Goal: Information Seeking & Learning: Check status

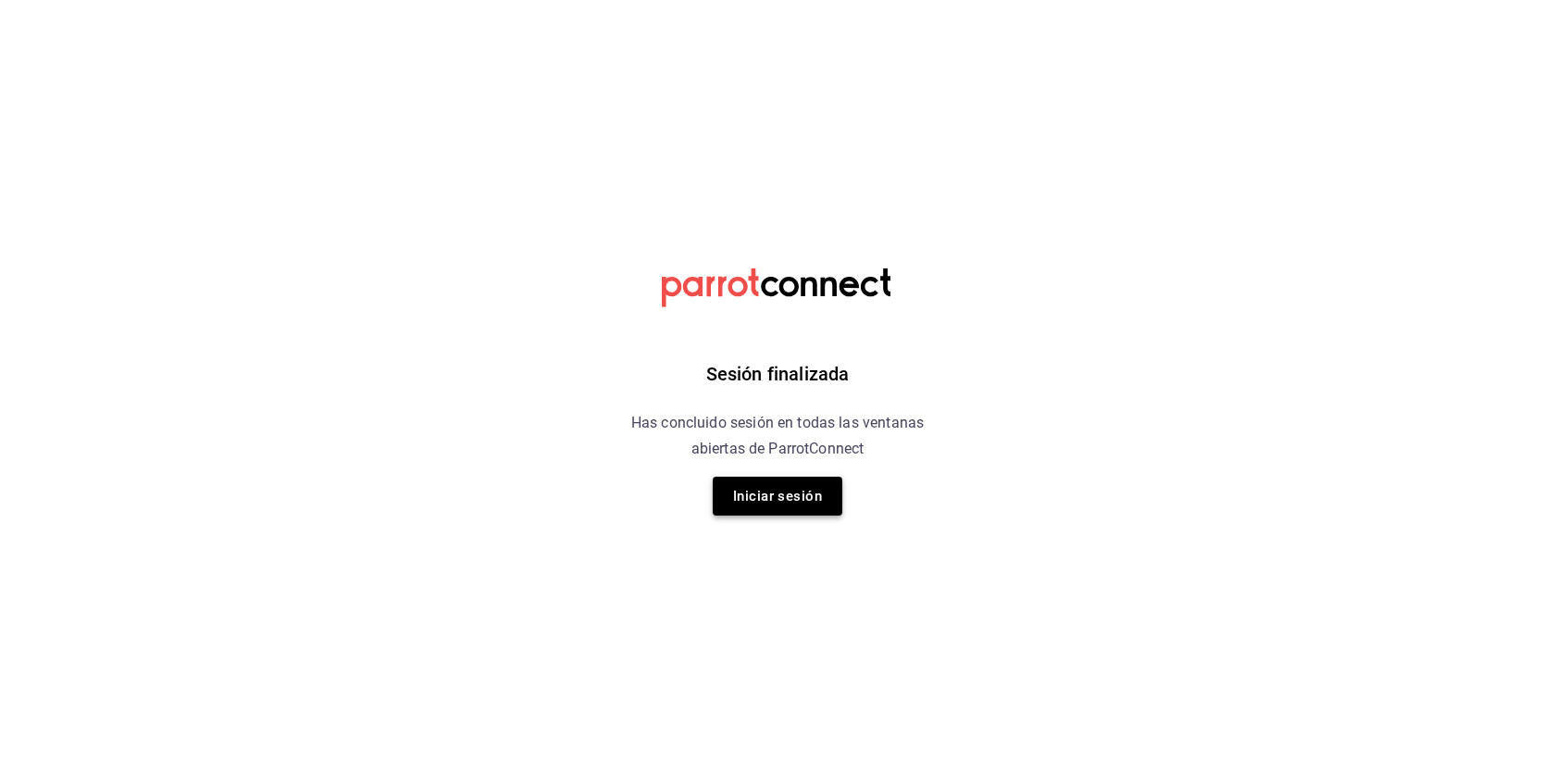
click at [801, 478] on button "Iniciar sesión" at bounding box center [778, 496] width 129 height 39
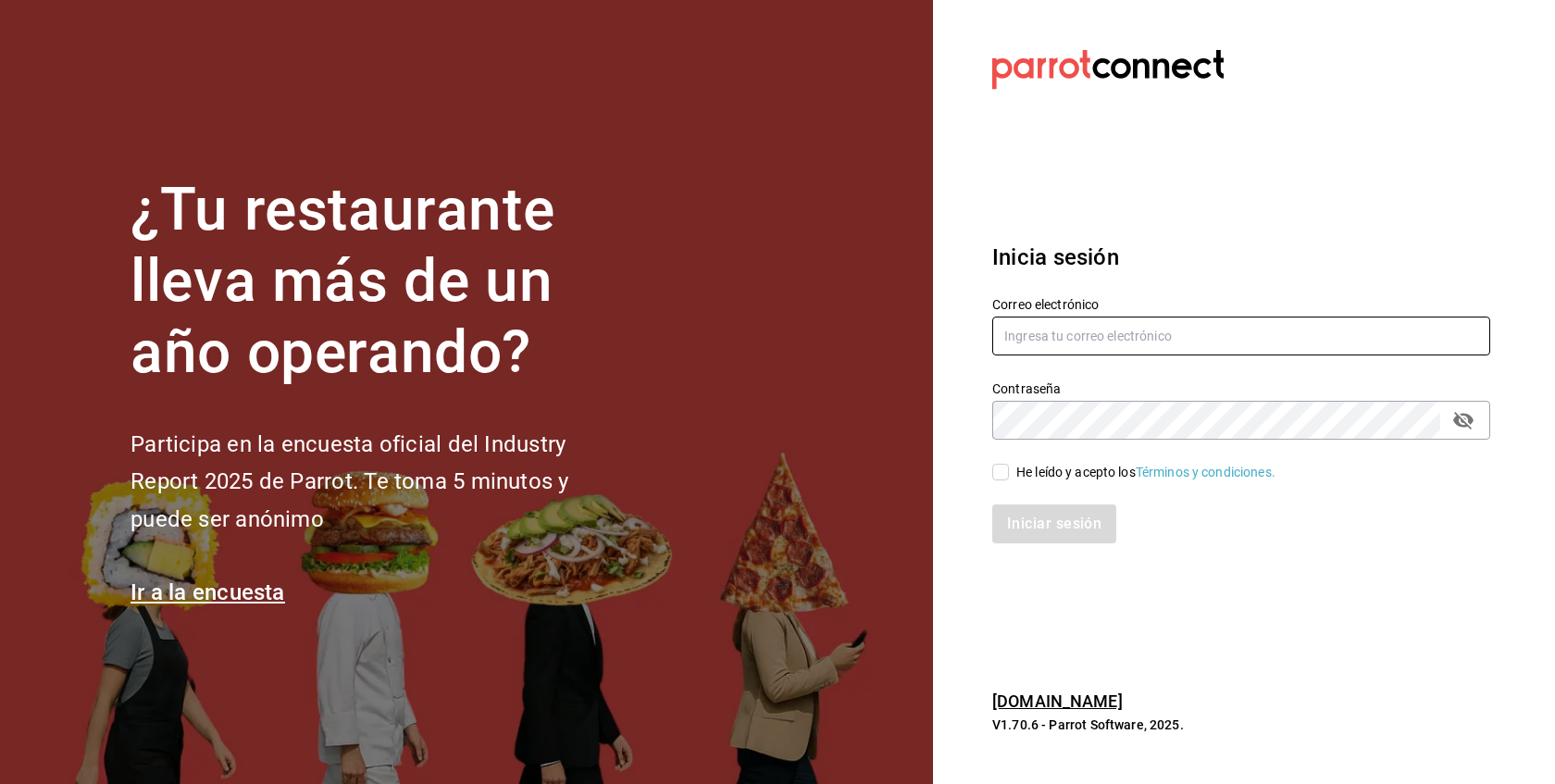
type input "[EMAIL_ADDRESS][DOMAIN_NAME]"
click at [1000, 475] on input "He leído y acepto los Términos y condiciones." at bounding box center [1001, 471] width 17 height 17
checkbox input "true"
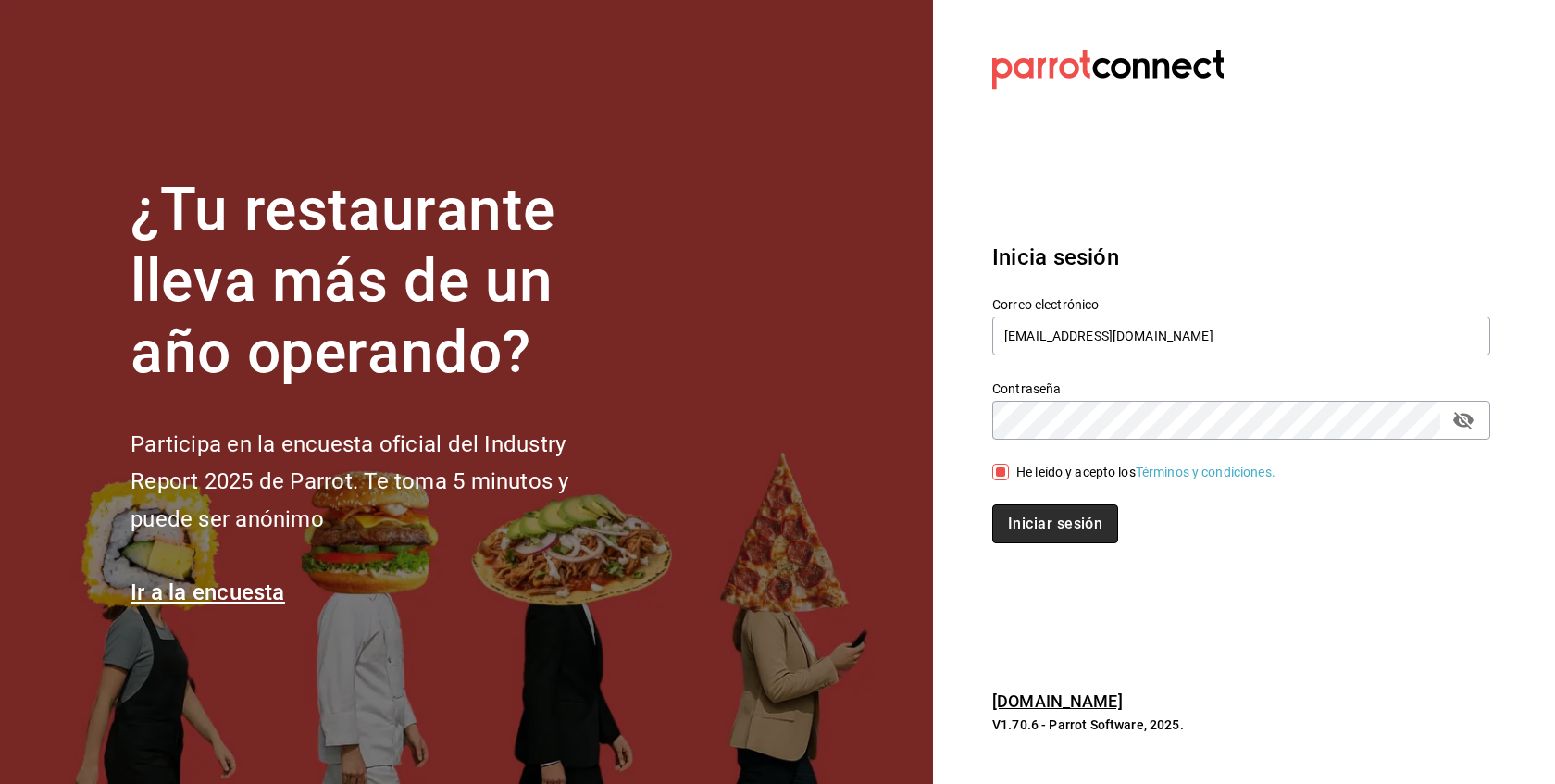
click at [1056, 535] on button "Iniciar sesión" at bounding box center [1055, 523] width 125 height 39
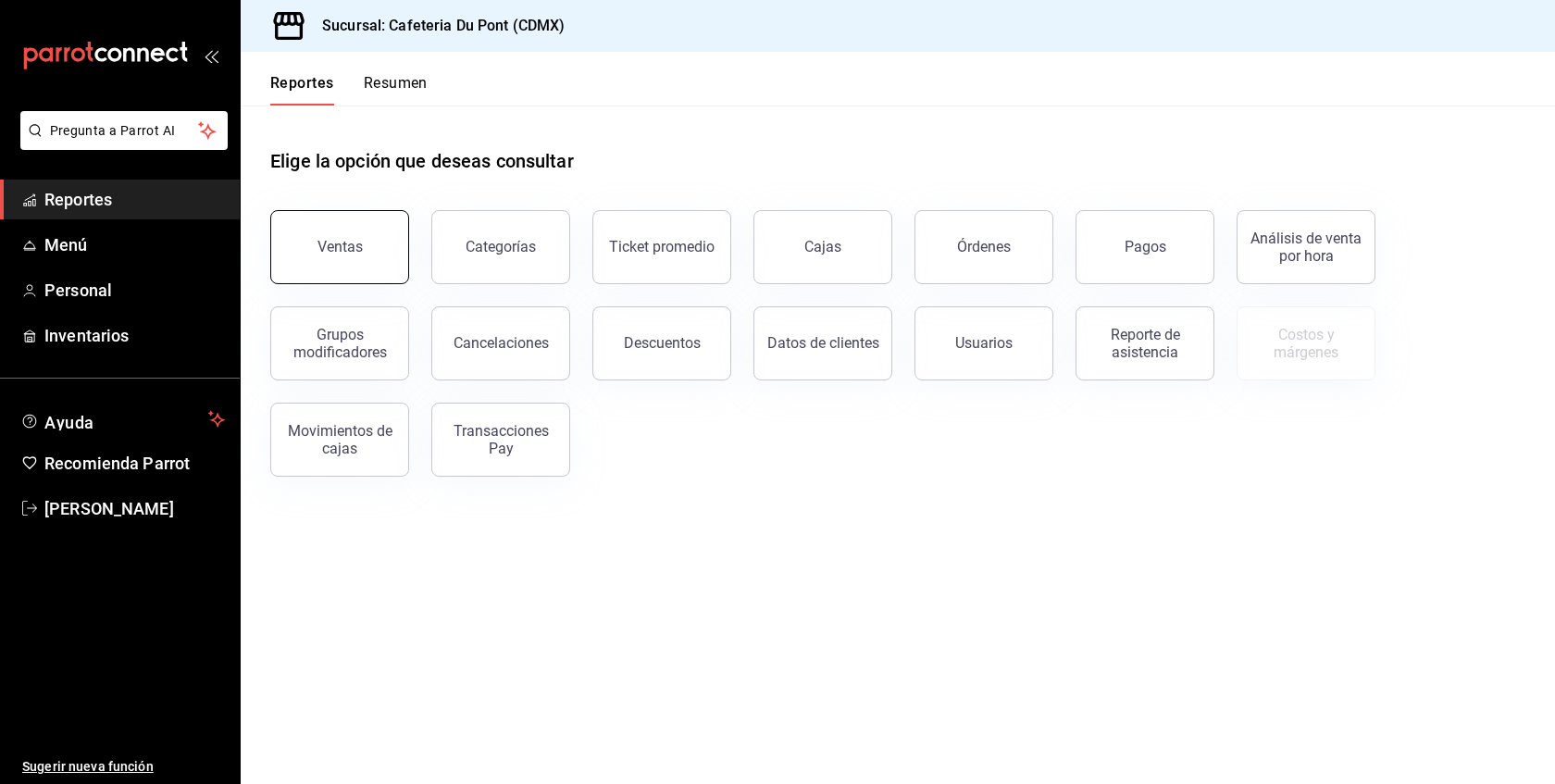
click at [381, 249] on button "Ventas" at bounding box center [340, 247] width 139 height 74
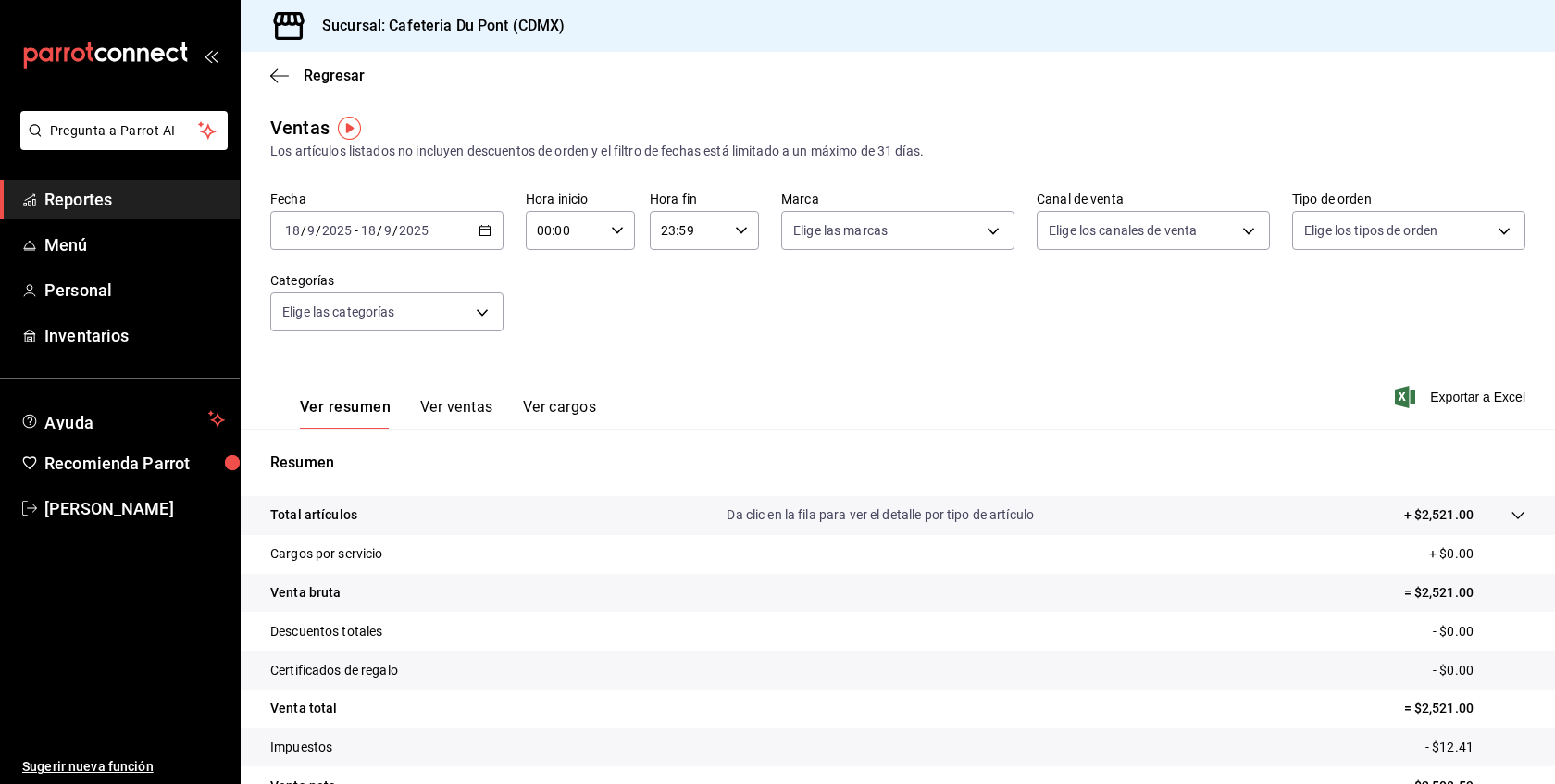
click at [474, 407] on button "Ver ventas" at bounding box center [456, 414] width 73 height 32
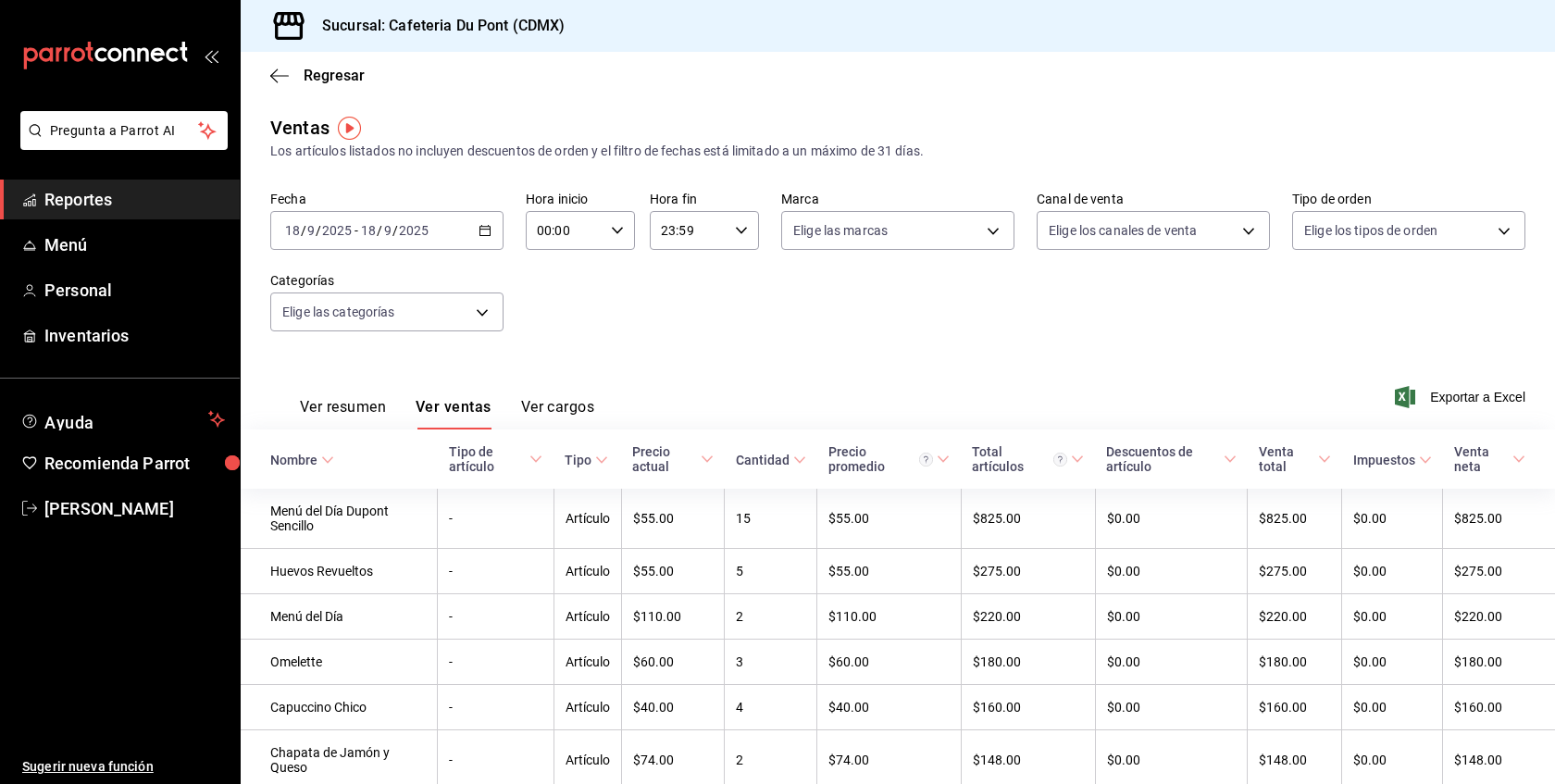
click at [727, 375] on div "Ver resumen Ver ventas Ver cargos Exportar a Excel" at bounding box center [898, 391] width 1315 height 76
click at [176, 208] on span "Reportes" at bounding box center [134, 198] width 181 height 25
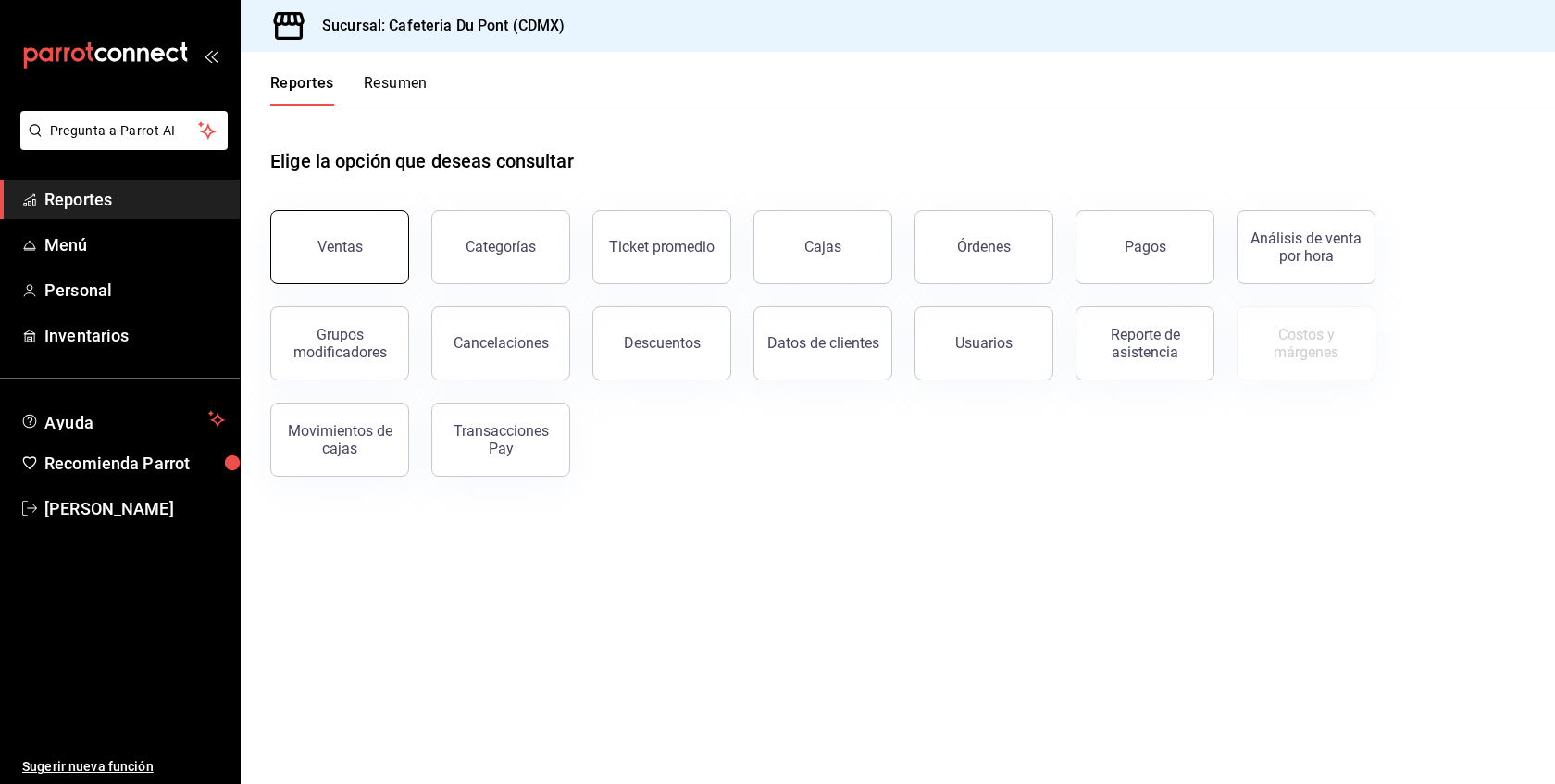
click at [379, 237] on button "Ventas" at bounding box center [340, 247] width 139 height 74
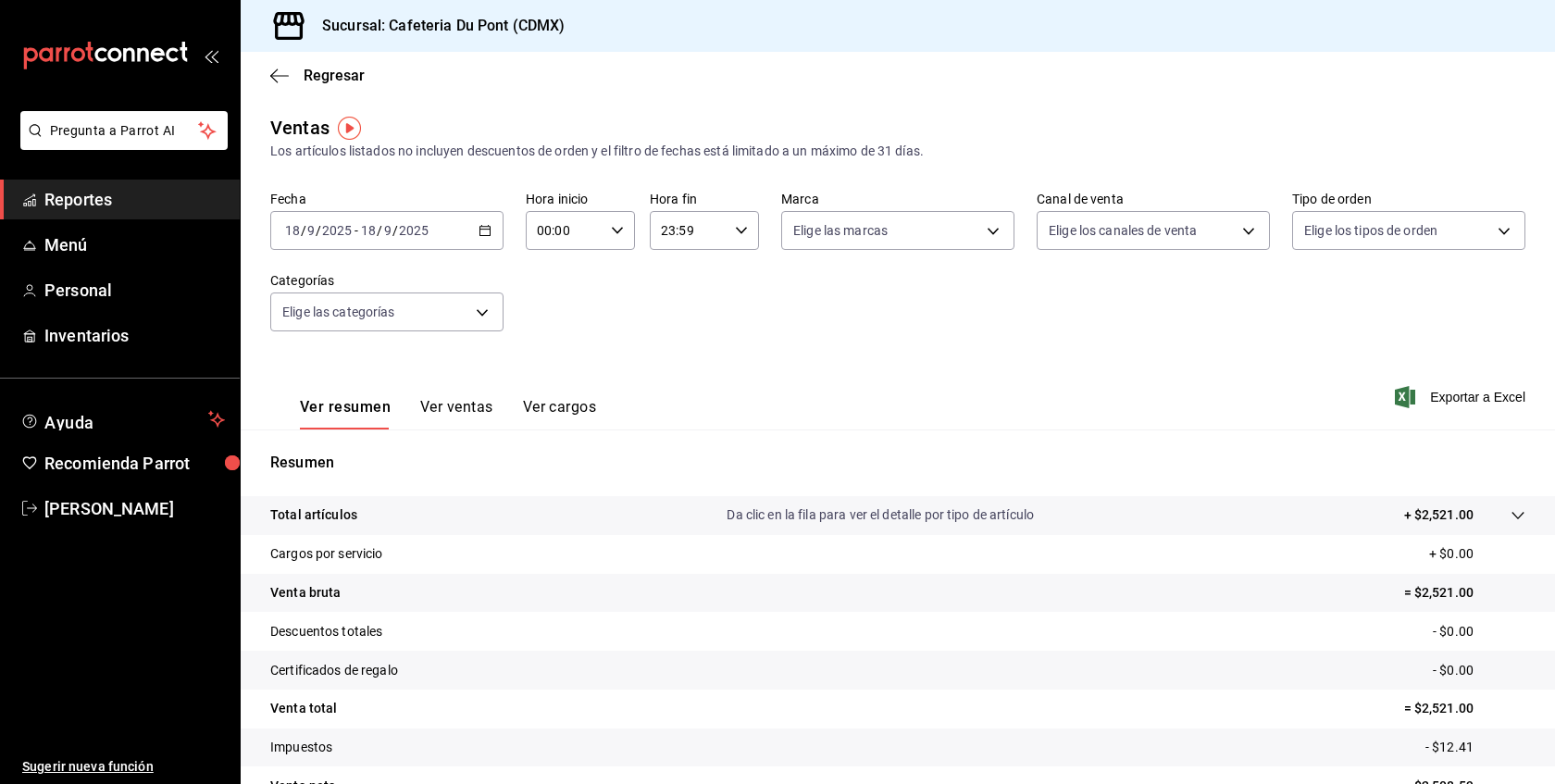
click at [417, 390] on div "Ver resumen Ver ventas Ver cargos" at bounding box center [434, 402] width 326 height 53
click at [528, 406] on button "Ver cargos" at bounding box center [559, 414] width 74 height 32
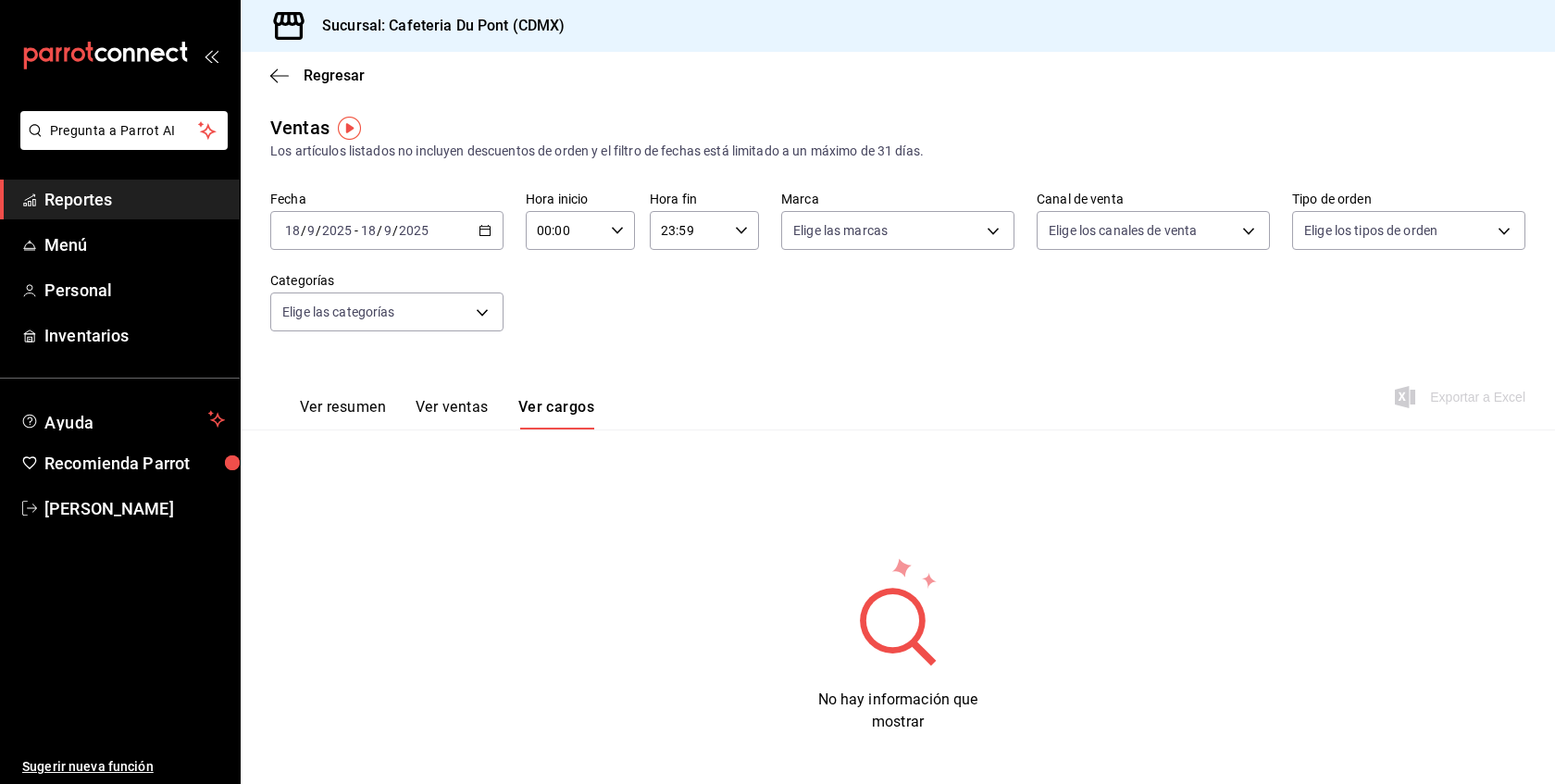
click at [412, 397] on div "Ver resumen Ver ventas Ver cargos" at bounding box center [433, 402] width 324 height 53
click at [91, 202] on span "Reportes" at bounding box center [134, 198] width 181 height 25
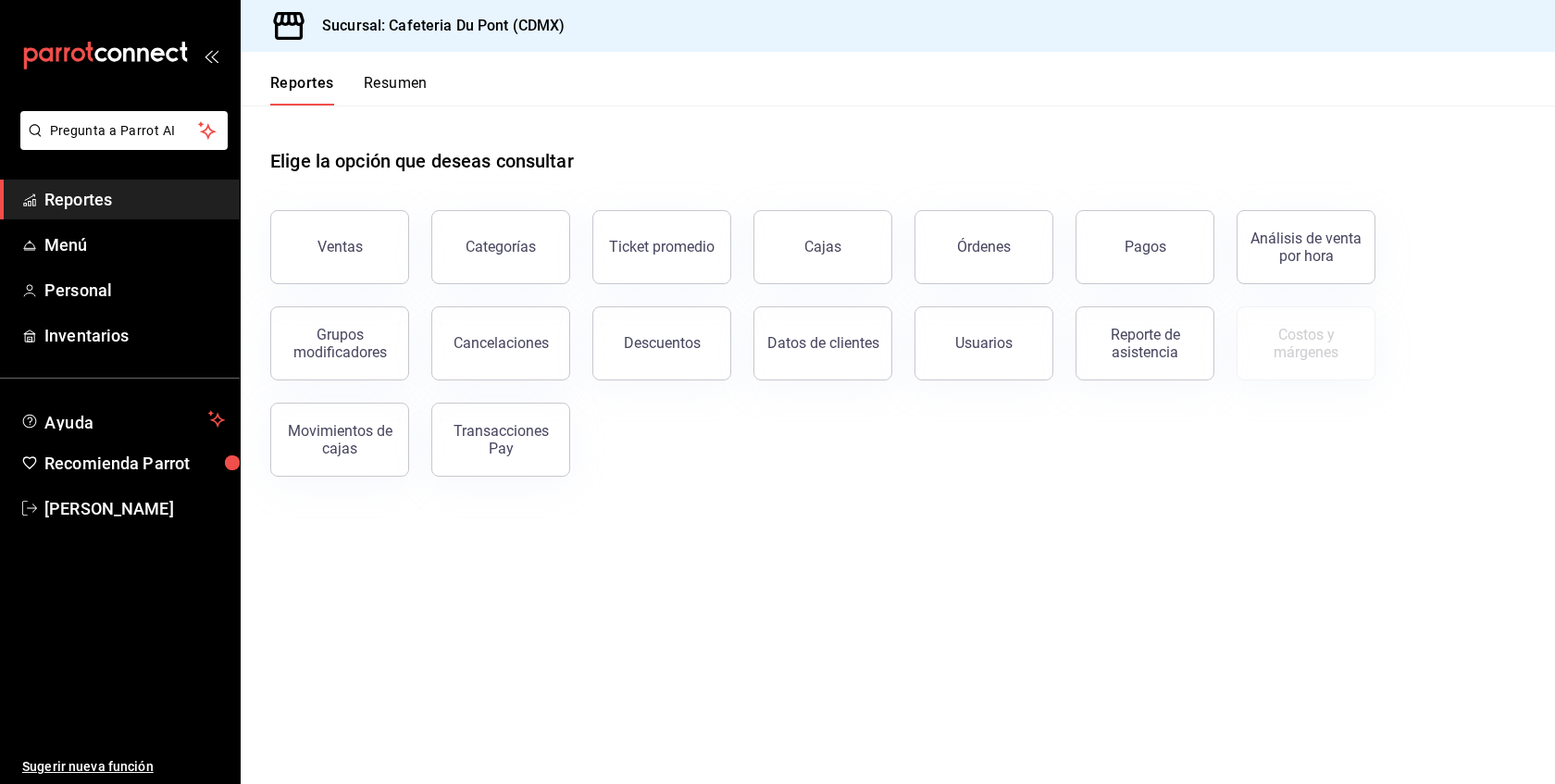
click at [355, 209] on div "Ventas" at bounding box center [328, 235] width 161 height 96
click at [353, 269] on button "Ventas" at bounding box center [340, 247] width 139 height 74
